Goal: Transaction & Acquisition: Purchase product/service

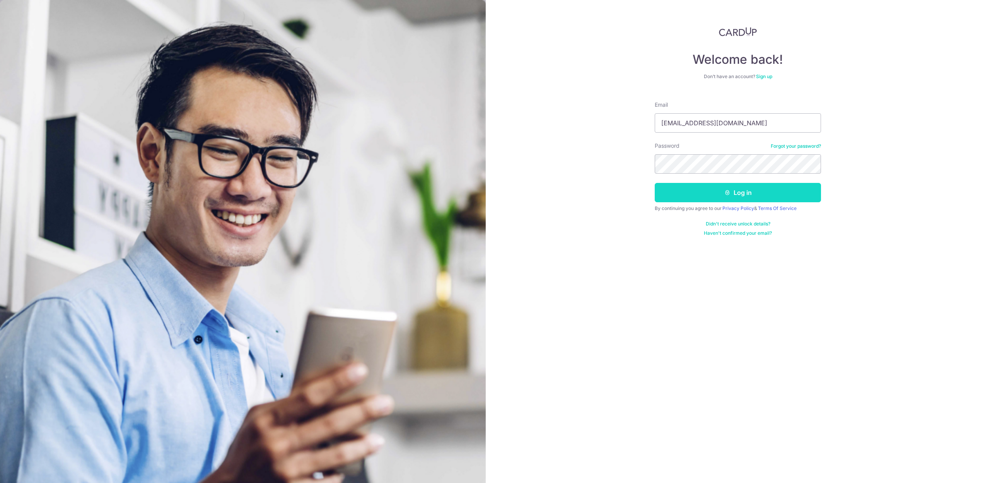
drag, startPoint x: 742, startPoint y: 201, endPoint x: 745, endPoint y: 192, distance: 9.7
click at [743, 201] on button "Log in" at bounding box center [738, 192] width 166 height 19
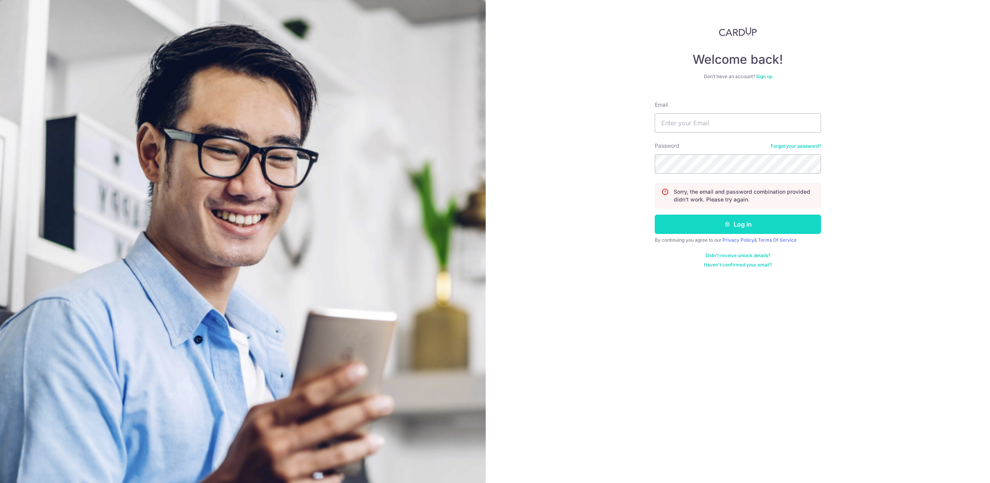
click at [746, 224] on button "Log in" at bounding box center [738, 224] width 166 height 19
click at [710, 332] on div "Welcome back! Don’t have an account? Sign up Email Password Forgot your passwor…" at bounding box center [738, 241] width 504 height 483
click at [615, 277] on div "Welcome back! Don’t have an account? Sign up Email Password Forgot your passwor…" at bounding box center [738, 241] width 504 height 483
click at [570, 228] on div "Welcome back! Don’t have an account? Sign up Email Password Forgot your passwor…" at bounding box center [738, 241] width 504 height 483
click at [726, 126] on input "Email" at bounding box center [738, 122] width 166 height 19
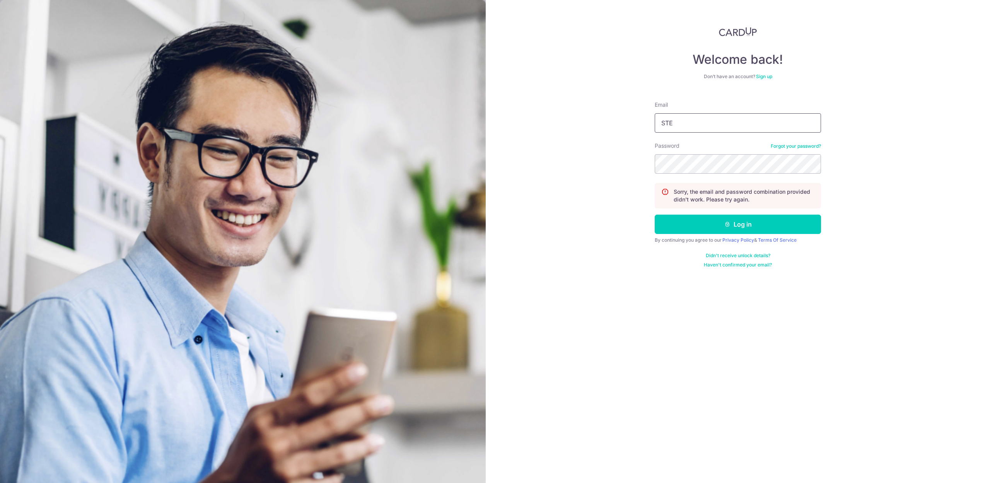
type input "stevenfoocf@thecellardoor.com.sg"
click at [746, 223] on button "Log in" at bounding box center [738, 224] width 166 height 19
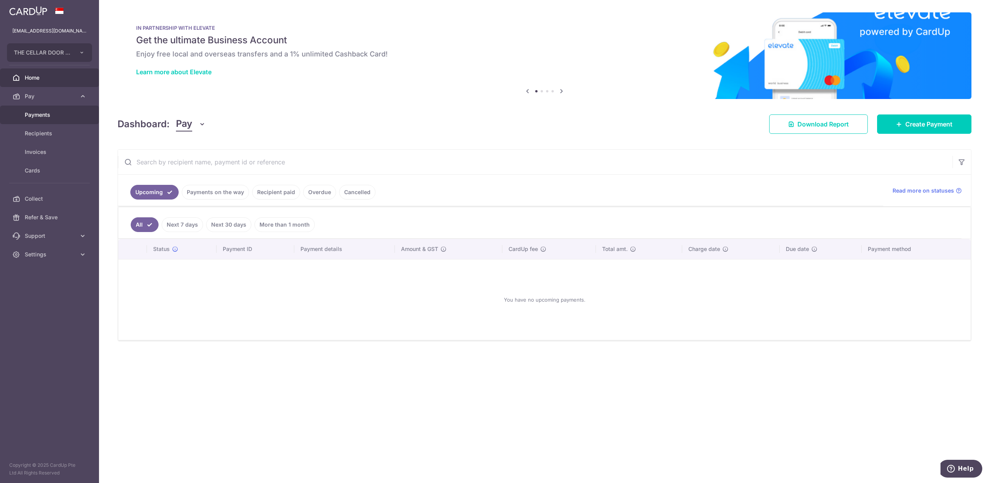
click at [37, 114] on span "Payments" at bounding box center [50, 115] width 51 height 8
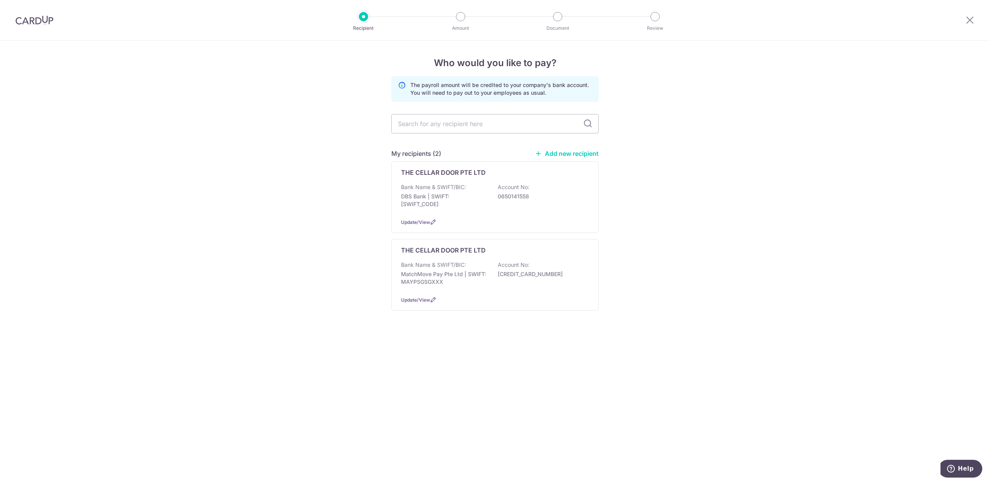
click at [888, 192] on div "Who would you like to pay? The payroll amount will be credited to your company'…" at bounding box center [495, 262] width 990 height 442
click at [811, 194] on div "Who would you like to pay? The payroll amount will be credited to your company'…" at bounding box center [495, 262] width 990 height 442
click at [859, 263] on div "Who would you like to pay? The payroll amount will be credited to your company'…" at bounding box center [495, 262] width 990 height 442
click at [809, 227] on div "Who would you like to pay? The payroll amount will be credited to your company'…" at bounding box center [495, 262] width 990 height 442
